Goal: Task Accomplishment & Management: Use online tool/utility

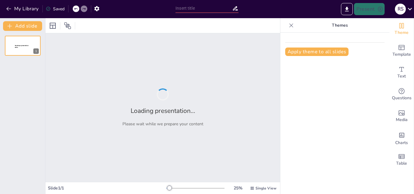
type input "Medidas de Dispersión: Conceptos y Aplicaciones"
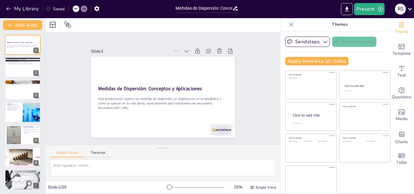
scroll to position [1, 0]
click at [196, 60] on icon at bounding box center [200, 64] width 8 height 8
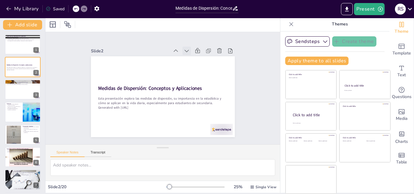
click at [187, 50] on icon at bounding box center [190, 53] width 7 height 7
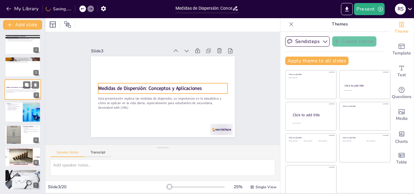
click at [28, 89] on div "Medidas de Dispersión: Conceptos y Aplicaciones" at bounding box center [22, 87] width 33 height 3
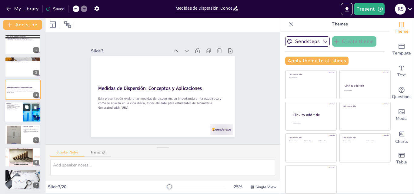
click at [27, 108] on icon at bounding box center [27, 107] width 4 height 4
type textarea "La varianza es crucial para entender cómo los datos se distribuyen en relación …"
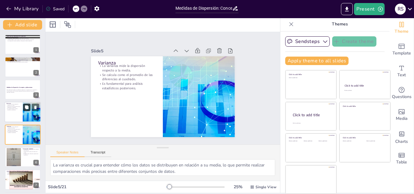
scroll to position [23, 0]
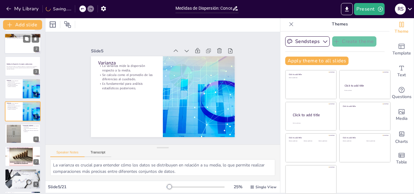
click at [19, 69] on div "Esta presentación explora las medidas de dispersión, su importancia en la estad…" at bounding box center [23, 67] width 32 height 3
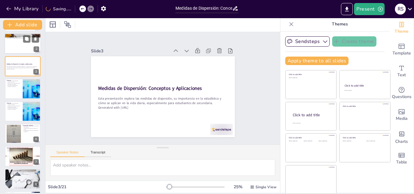
scroll to position [0, 0]
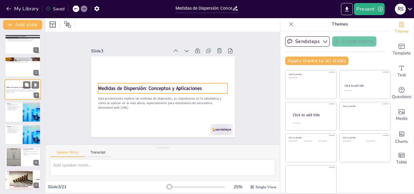
click at [20, 89] on div "Medidas de Dispersión: Conceptos y Aplicaciones" at bounding box center [22, 87] width 33 height 3
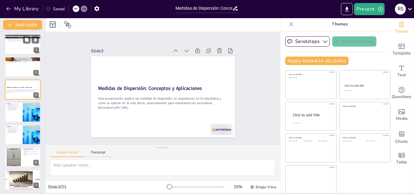
click at [26, 47] on div at bounding box center [23, 44] width 36 height 21
type textarea "Las medidas de dispersión son cruciales para entender la variabilidad de un con…"
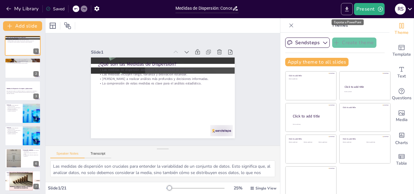
click at [347, 10] on icon "Export to PowerPoint" at bounding box center [347, 9] width 6 height 6
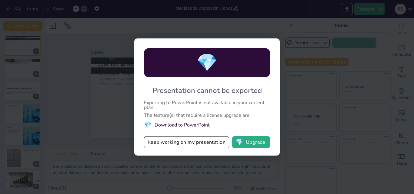
click at [304, 124] on div "💎 Presentation cannot be exported Exporting to PowerPoint is not available in y…" at bounding box center [207, 97] width 414 height 194
click at [103, 153] on div "💎 Presentation cannot be exported Exporting to PowerPoint is not available in y…" at bounding box center [207, 97] width 414 height 194
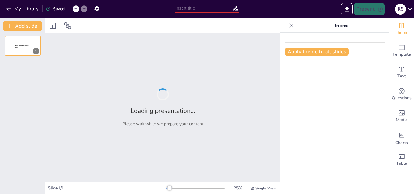
type input "Medidas de Dispersión: Conceptos y Aplicaciones"
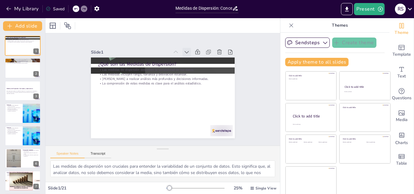
click at [202, 72] on icon at bounding box center [204, 74] width 5 height 4
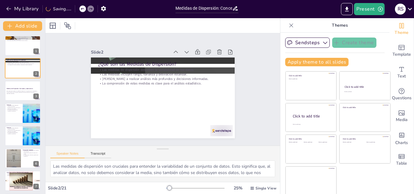
click at [190, 54] on icon at bounding box center [193, 57] width 7 height 7
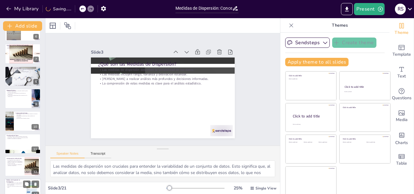
scroll to position [152, 0]
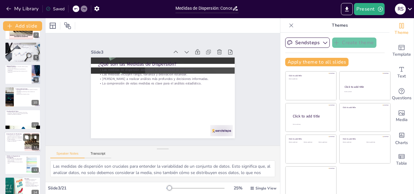
click at [30, 144] on div at bounding box center [32, 142] width 48 height 18
type textarea "La interpretación adecuada de las medidas de dispersión es fundamental para que…"
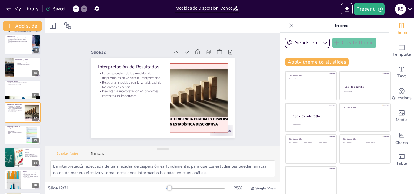
scroll to position [1, 0]
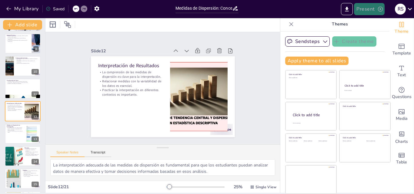
click at [370, 10] on button "Present" at bounding box center [369, 9] width 30 height 12
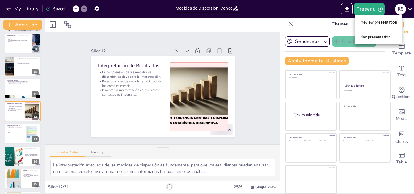
click at [376, 22] on li "Preview presentation" at bounding box center [379, 23] width 48 height 10
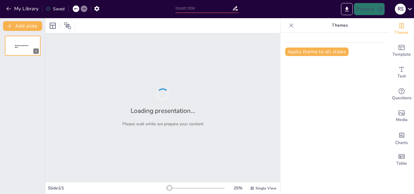
type input "Medidas de Dispersión: Conceptos y Aplicaciones"
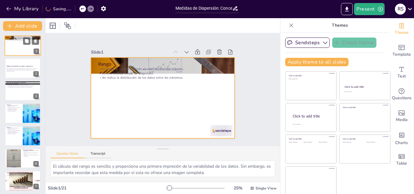
click at [22, 51] on div at bounding box center [23, 45] width 36 height 21
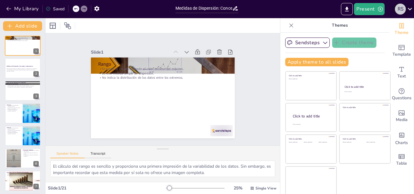
click at [403, 9] on div "r s" at bounding box center [400, 9] width 11 height 11
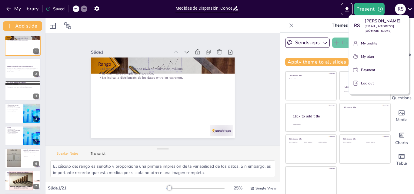
click at [246, 102] on div at bounding box center [207, 97] width 414 height 194
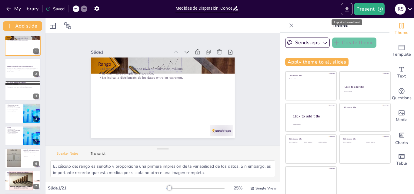
click at [347, 11] on icon "Export to PowerPoint" at bounding box center [347, 9] width 6 height 6
